Goal: Information Seeking & Learning: Learn about a topic

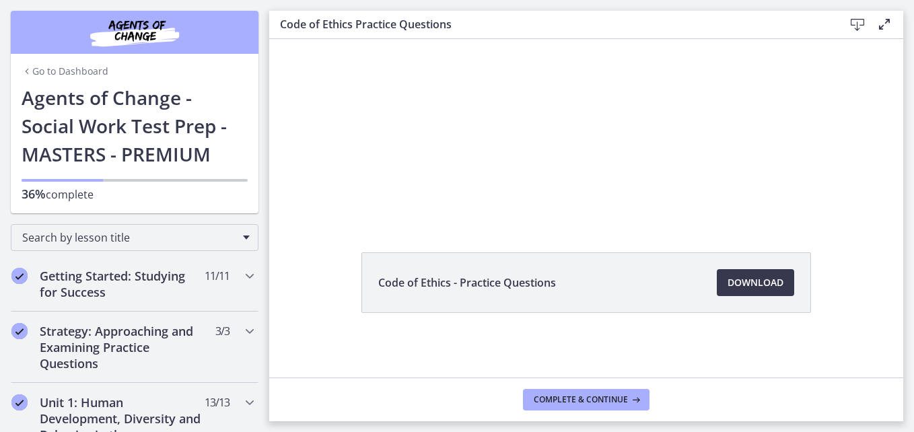
click at [478, 290] on span "Code of Ethics - Practice Questions" at bounding box center [467, 283] width 178 height 16
click at [595, 392] on button "Complete & continue" at bounding box center [586, 400] width 127 height 22
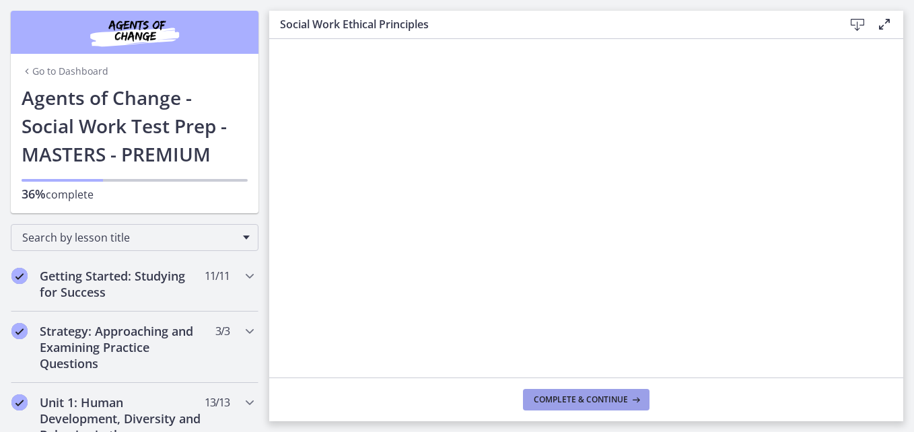
click at [599, 399] on span "Complete & continue" at bounding box center [581, 400] width 94 height 11
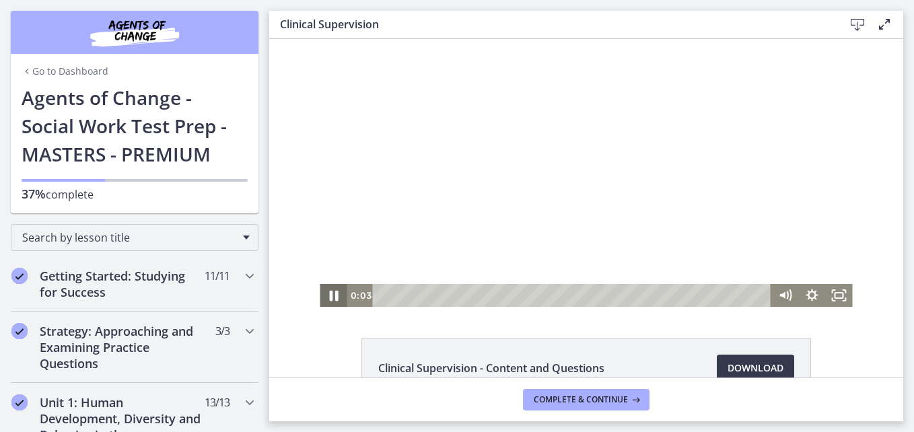
click at [328, 296] on icon "Pause" at bounding box center [333, 296] width 32 height 28
click at [331, 296] on icon "Play Video" at bounding box center [335, 295] width 8 height 11
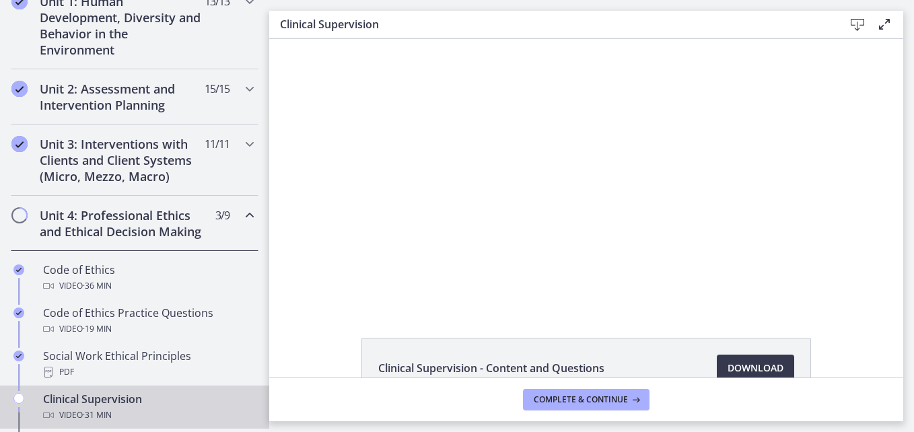
scroll to position [410, 0]
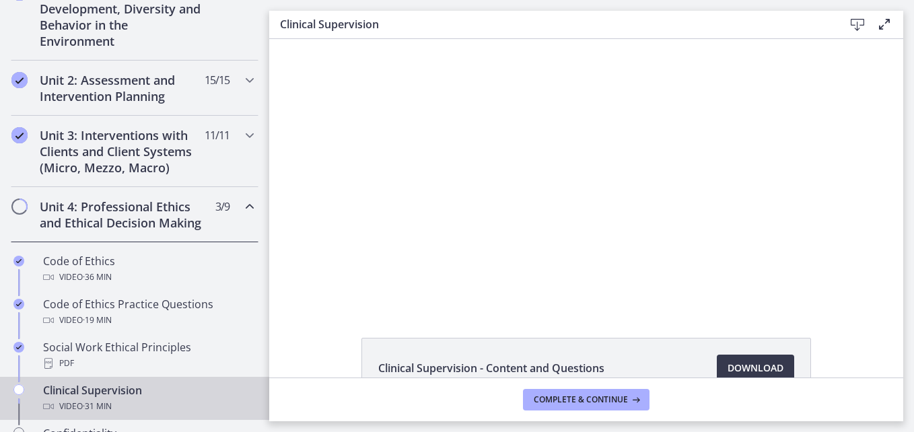
drag, startPoint x: 267, startPoint y: 106, endPoint x: 7, endPoint y: 170, distance: 267.0
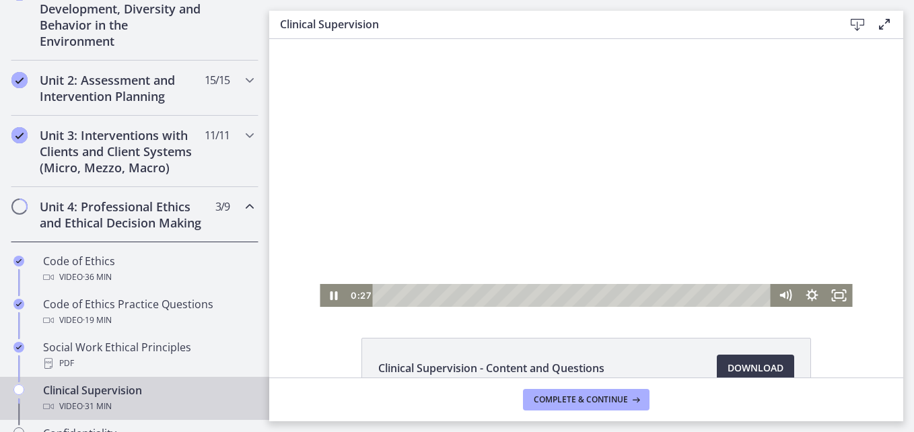
click at [242, 204] on icon "Chapters" at bounding box center [250, 207] width 16 height 16
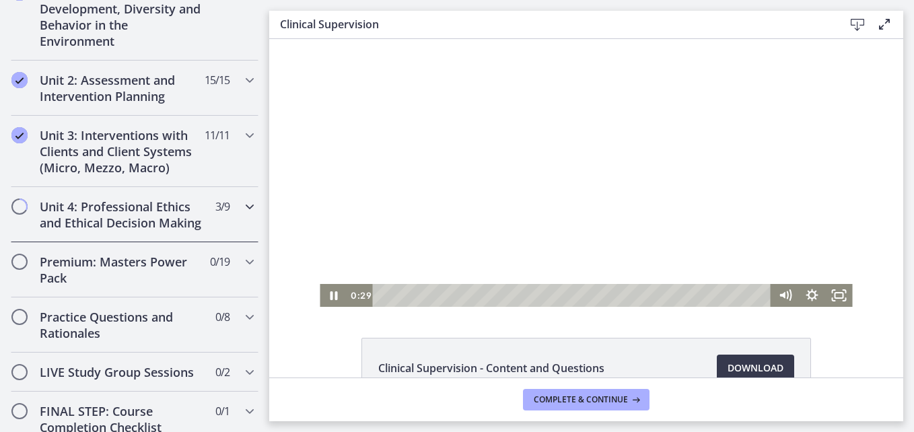
click at [24, 203] on span "Chapters" at bounding box center [19, 206] width 13 height 13
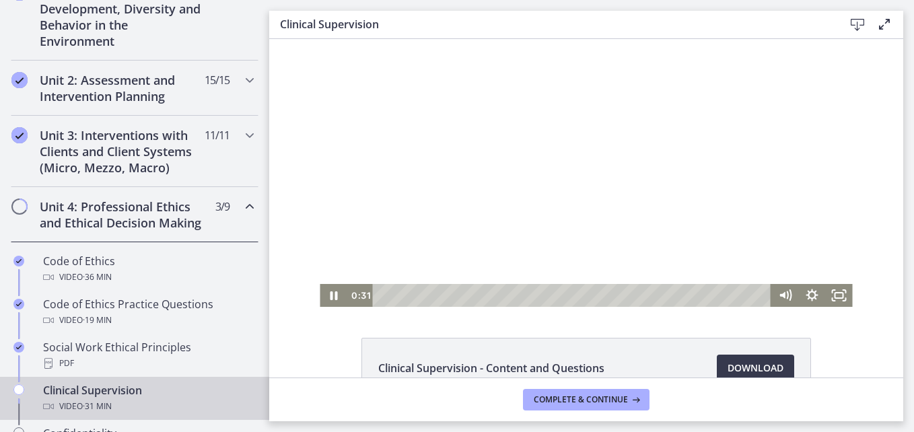
click at [20, 203] on span "Chapters" at bounding box center [19, 206] width 13 height 13
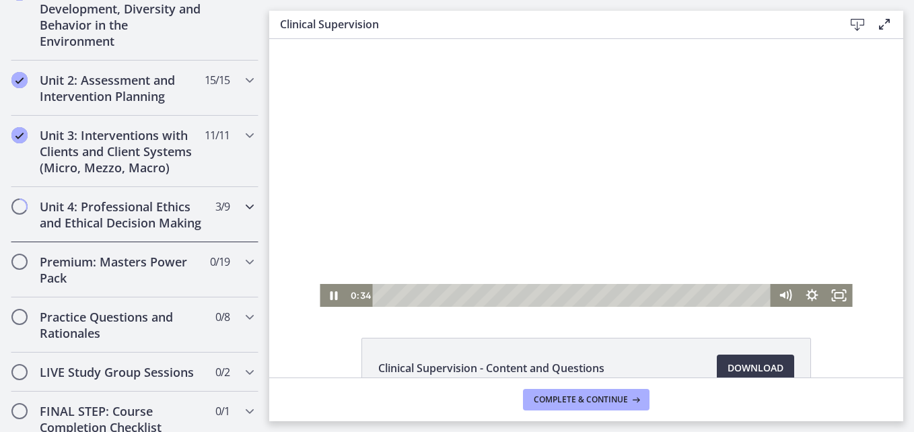
click at [73, 231] on h2 "Unit 4: Professional Ethics and Ethical Decision Making" at bounding box center [122, 215] width 164 height 32
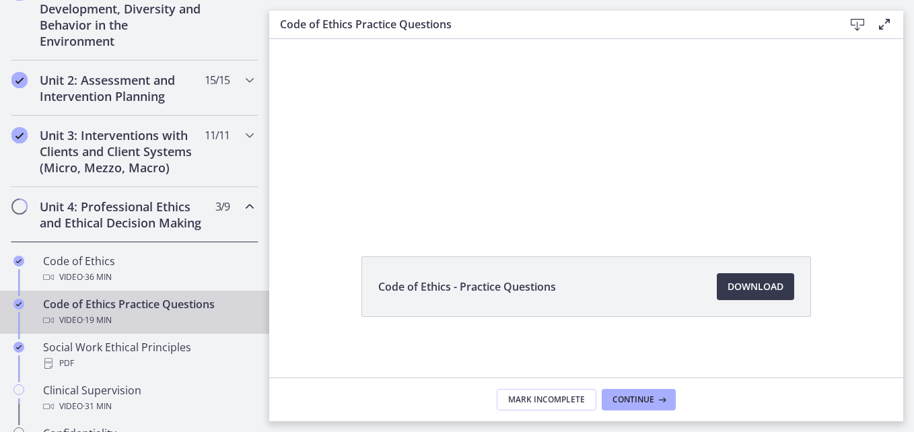
scroll to position [86, 0]
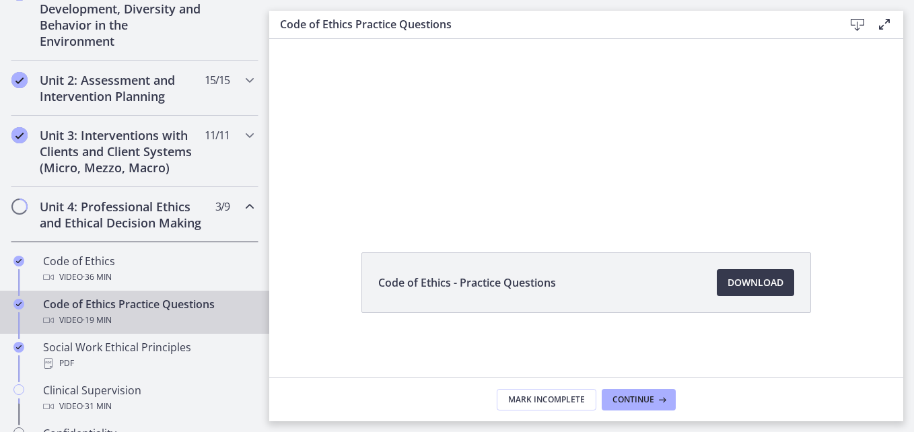
drag, startPoint x: 895, startPoint y: 185, endPoint x: 313, endPoint y: 218, distance: 582.8
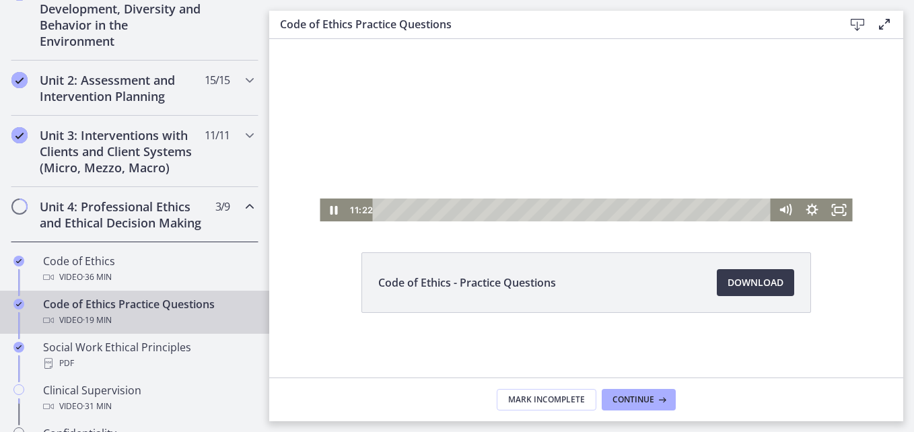
scroll to position [0, 0]
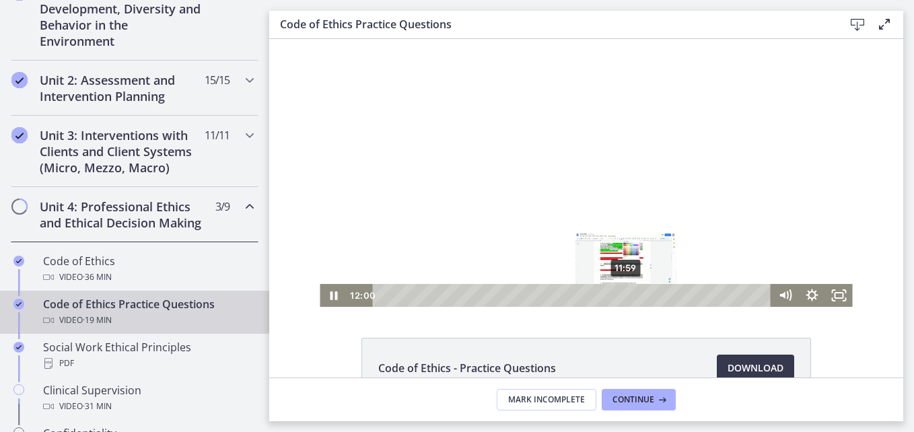
click at [622, 294] on div "11:59" at bounding box center [573, 295] width 382 height 23
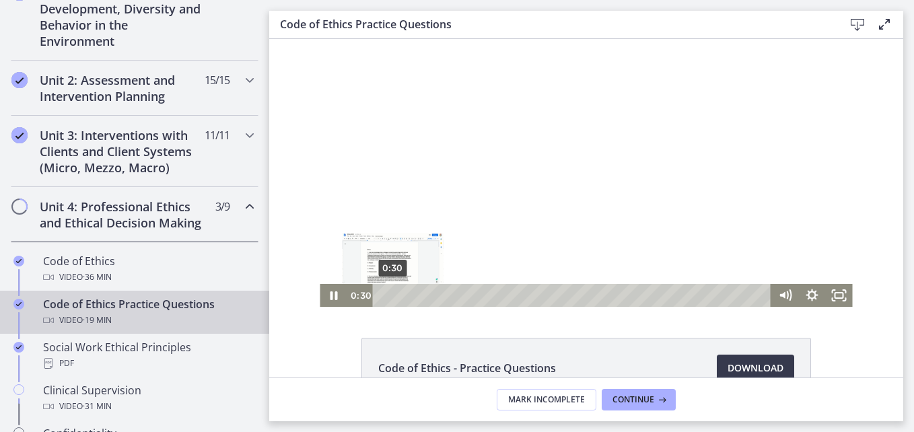
click at [388, 295] on div "0:30" at bounding box center [573, 295] width 382 height 23
click at [399, 292] on div "1:02" at bounding box center [573, 295] width 382 height 23
click at [411, 292] on div "1:40" at bounding box center [573, 295] width 382 height 23
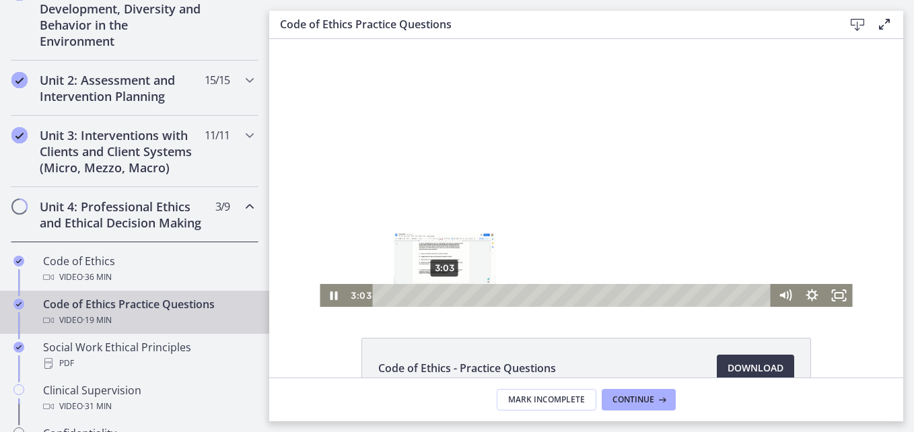
click at [440, 292] on div "3:03" at bounding box center [573, 295] width 382 height 23
click at [454, 294] on div "3:45" at bounding box center [573, 295] width 382 height 23
click at [469, 292] on div "4:30" at bounding box center [573, 295] width 382 height 23
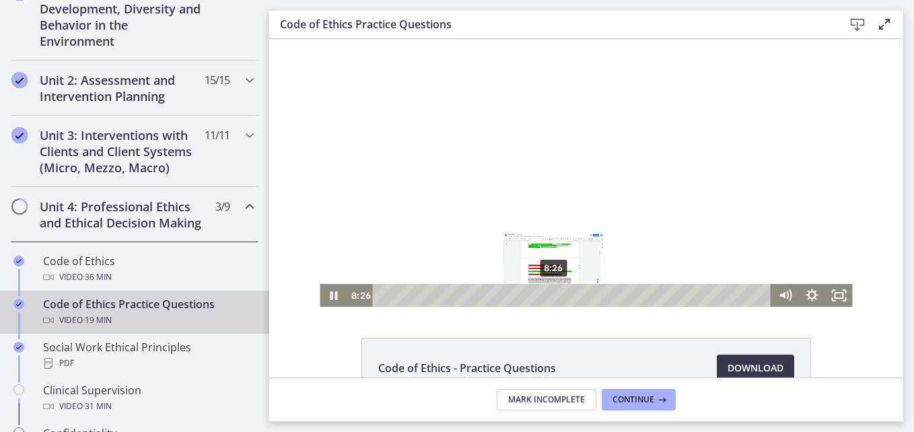
click at [552, 296] on div "8:26" at bounding box center [573, 295] width 382 height 23
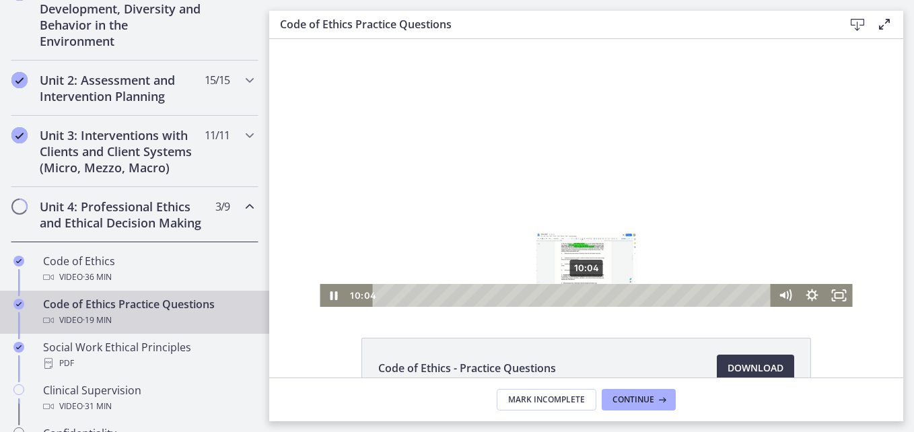
click at [583, 292] on div "10:04" at bounding box center [573, 295] width 382 height 23
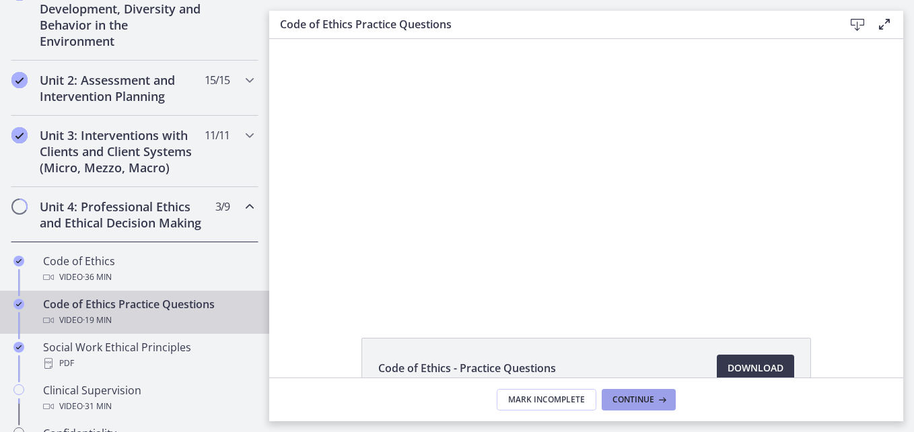
click at [667, 395] on icon at bounding box center [661, 400] width 13 height 11
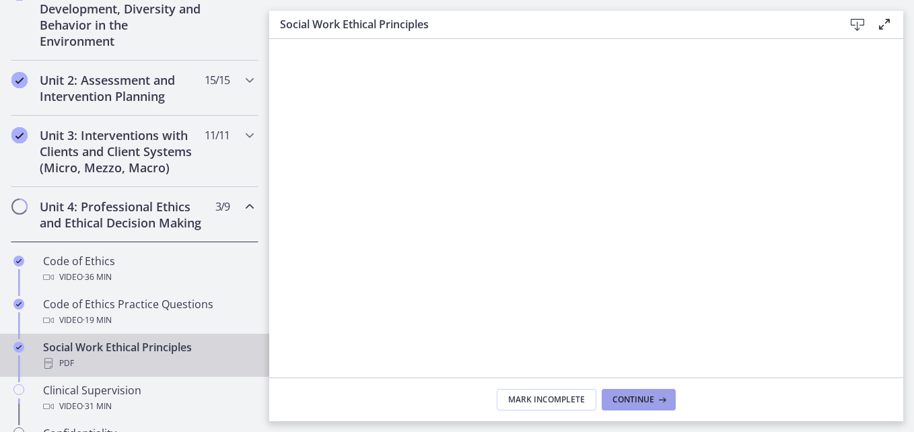
click at [667, 395] on icon at bounding box center [661, 400] width 13 height 11
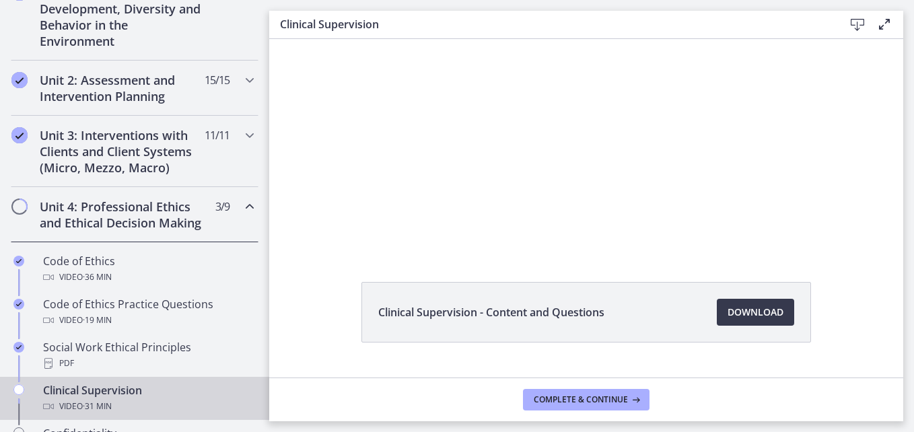
scroll to position [86, 0]
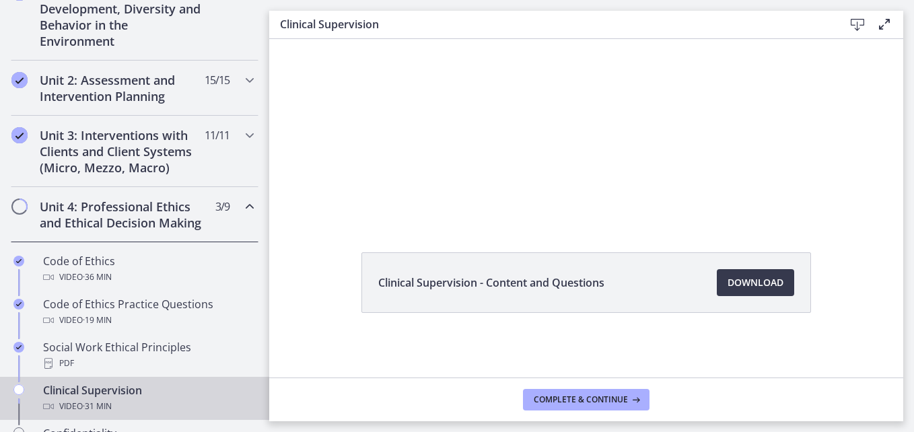
click at [640, 294] on li "Clinical Supervision - Content and Questions Download Opens in a new window" at bounding box center [587, 283] width 450 height 61
click at [582, 398] on span "Complete & continue" at bounding box center [581, 400] width 94 height 11
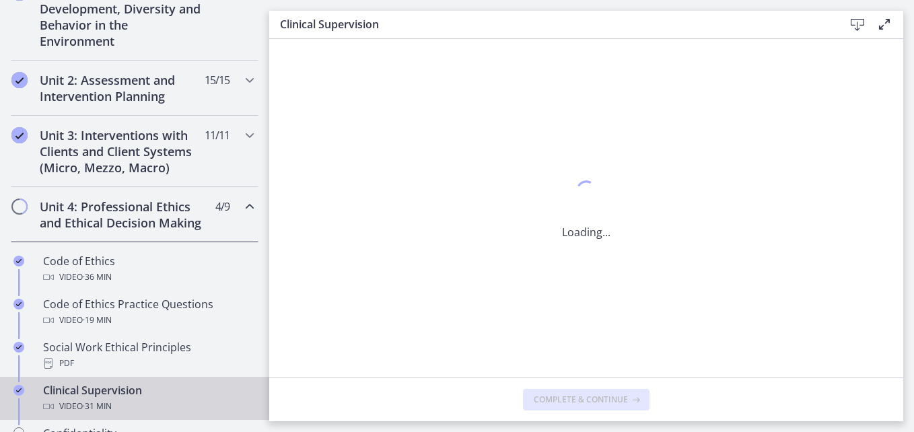
scroll to position [0, 0]
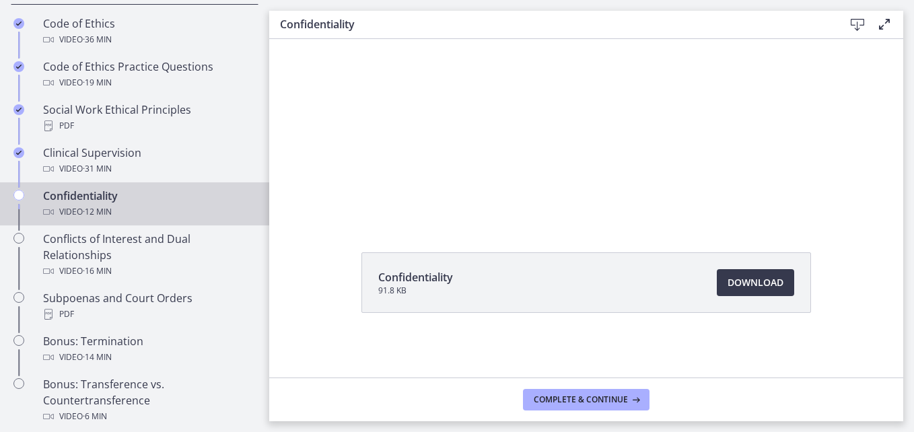
scroll to position [651, 0]
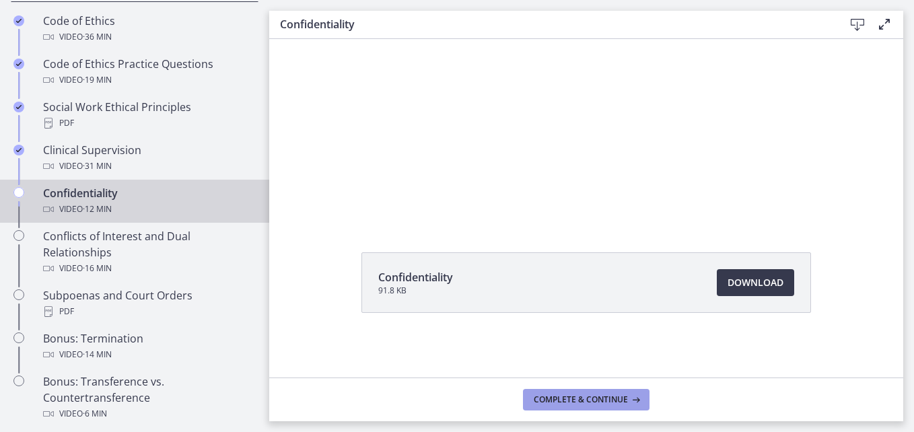
click at [541, 402] on span "Complete & continue" at bounding box center [581, 400] width 94 height 11
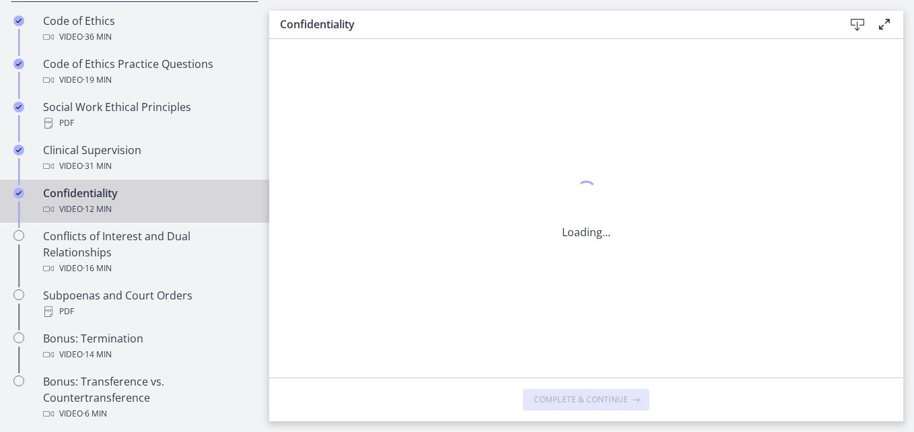
scroll to position [0, 0]
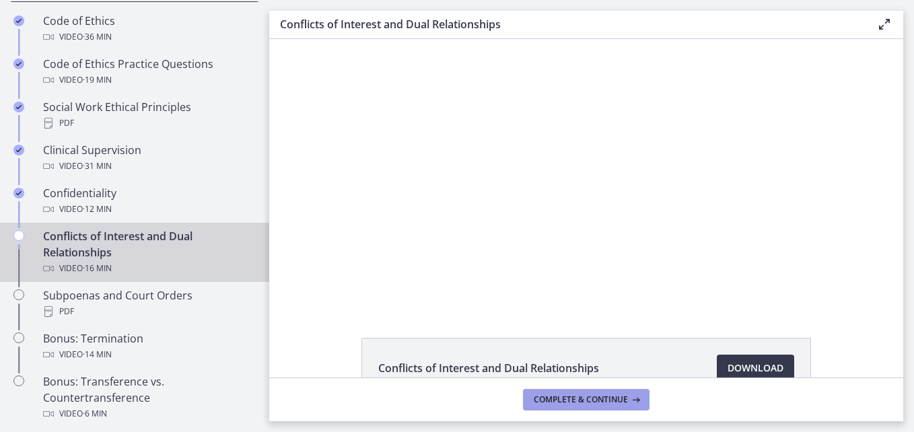
click at [557, 399] on span "Complete & continue" at bounding box center [581, 400] width 94 height 11
